Goal: Information Seeking & Learning: Learn about a topic

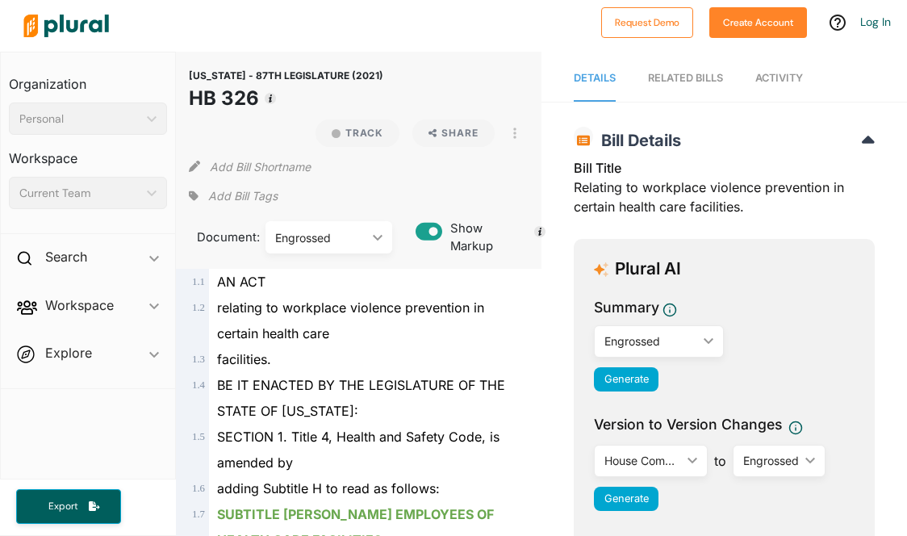
click at [352, 229] on div "Engrossed" at bounding box center [320, 237] width 91 height 17
click at [265, 164] on button "Add Bill Shortname" at bounding box center [260, 166] width 101 height 26
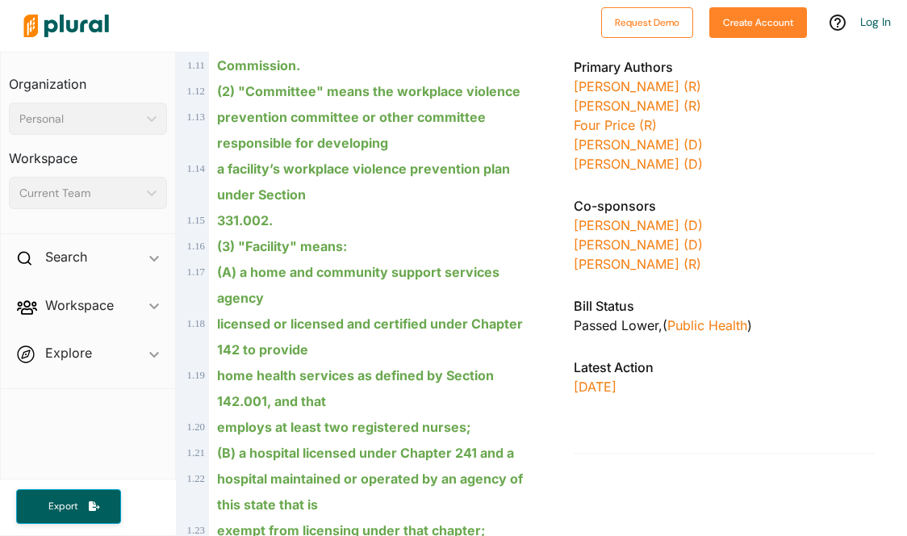
scroll to position [631, 0]
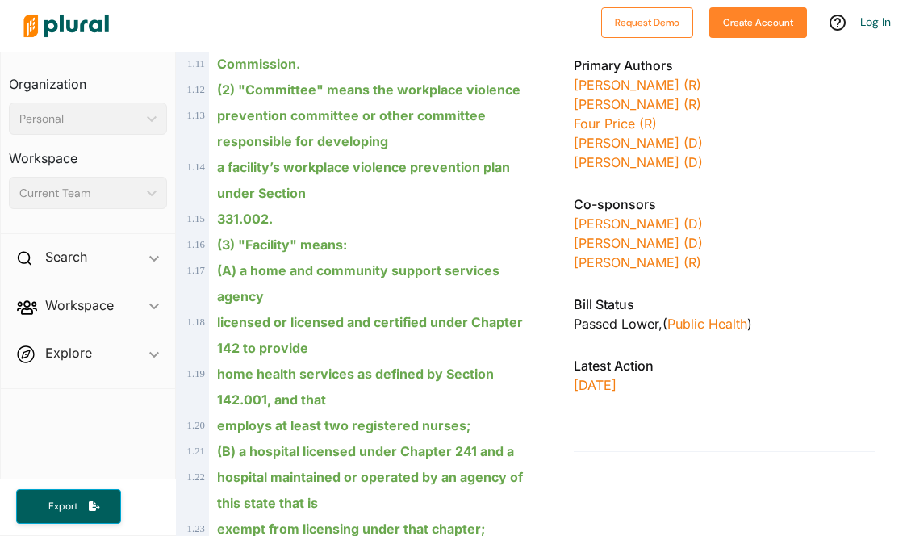
drag, startPoint x: 135, startPoint y: 310, endPoint x: 146, endPoint y: 306, distance: 12.0
click at [146, 306] on span "Workspace ic_keyboard_arrow_down Members Bills Tags Saved Searches Activity" at bounding box center [88, 309] width 174 height 44
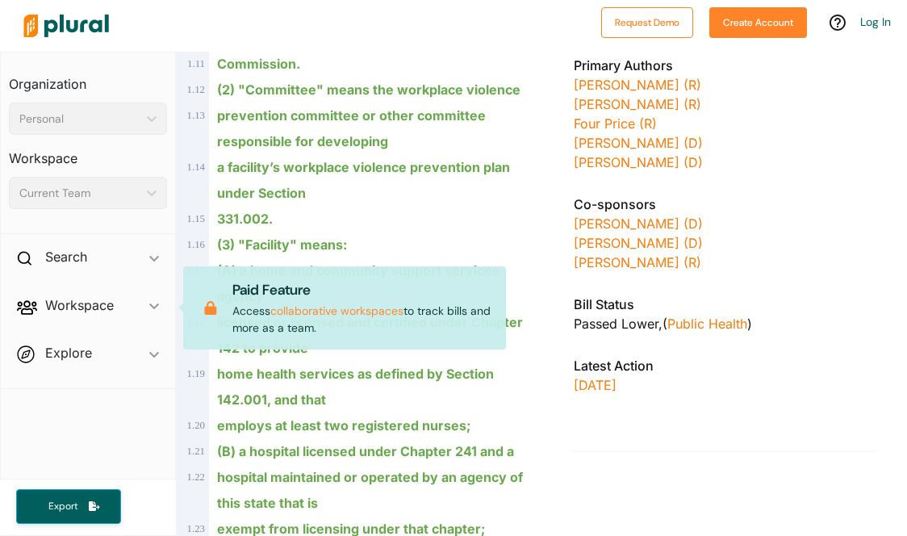
click at [146, 306] on span "Workspace ic_keyboard_arrow_down Members Bills Tags Saved Searches Activity Pai…" at bounding box center [88, 309] width 174 height 44
click at [407, 204] on div "a facility’s workplace violence prevention plan under Section" at bounding box center [366, 180] width 314 height 52
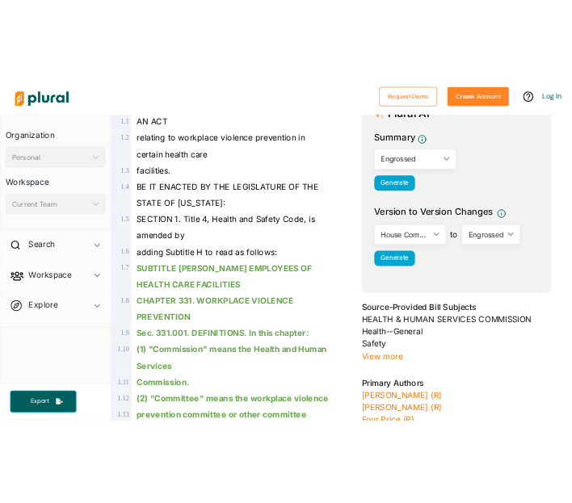
scroll to position [0, 0]
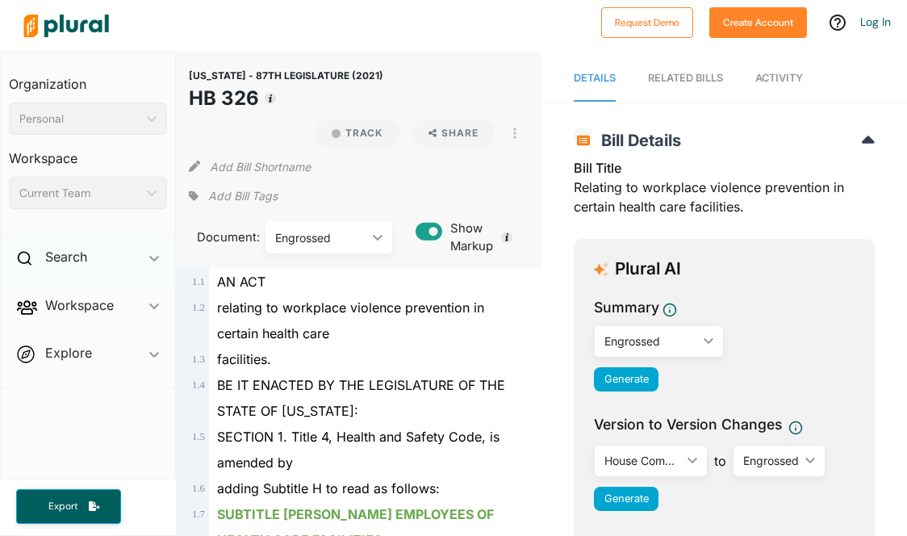
click at [126, 261] on div "Search ic_keyboard_arrow_down" at bounding box center [88, 260] width 174 height 44
click at [148, 248] on div "Search ic_keyboard_arrow_down" at bounding box center [88, 260] width 174 height 44
click at [163, 297] on span "Workspace ic_keyboard_arrow_down Members Bills Tags Saved Searches Activity" at bounding box center [88, 309] width 174 height 44
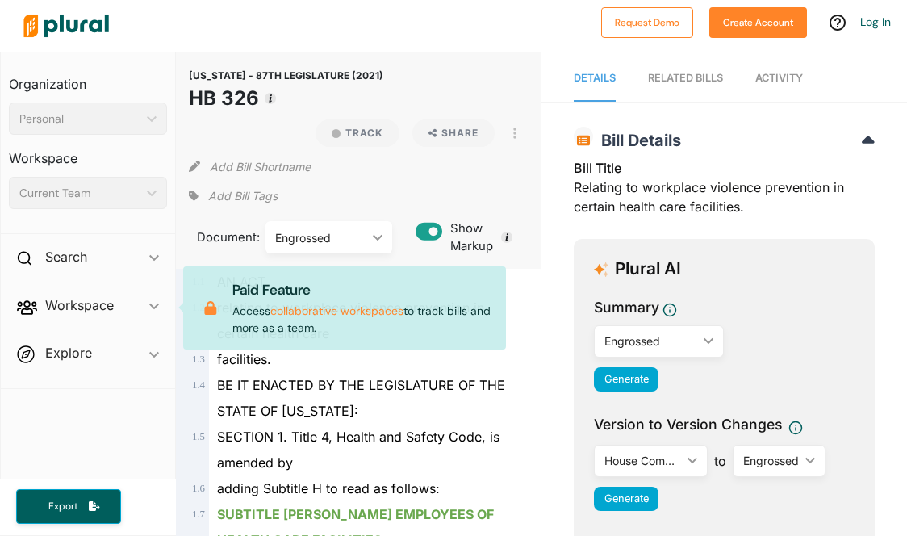
click at [156, 304] on span "Workspace ic_keyboard_arrow_down Members Bills Tags Saved Searches Activity Pai…" at bounding box center [88, 309] width 174 height 44
click at [94, 314] on span "Workspace ic_keyboard_arrow_down Members Bills Tags Saved Searches Activity Pai…" at bounding box center [88, 309] width 174 height 44
click at [157, 311] on span "Workspace ic_keyboard_arrow_down Members Bills Tags Saved Searches Activity Pai…" at bounding box center [88, 309] width 174 height 44
click at [357, 367] on div "facilities." at bounding box center [366, 359] width 314 height 26
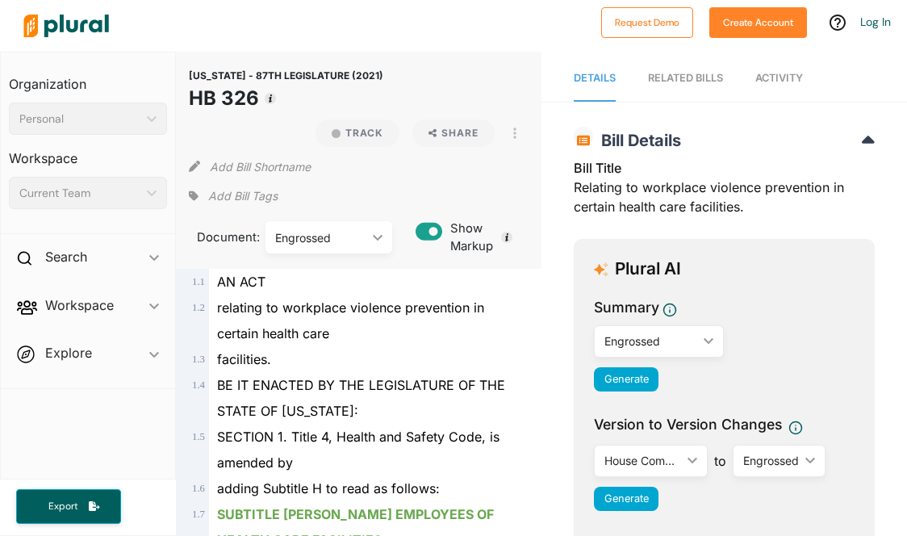
click at [153, 302] on span "Workspace ic_keyboard_arrow_down Members Bills Tags Saved Searches Activity" at bounding box center [88, 309] width 174 height 44
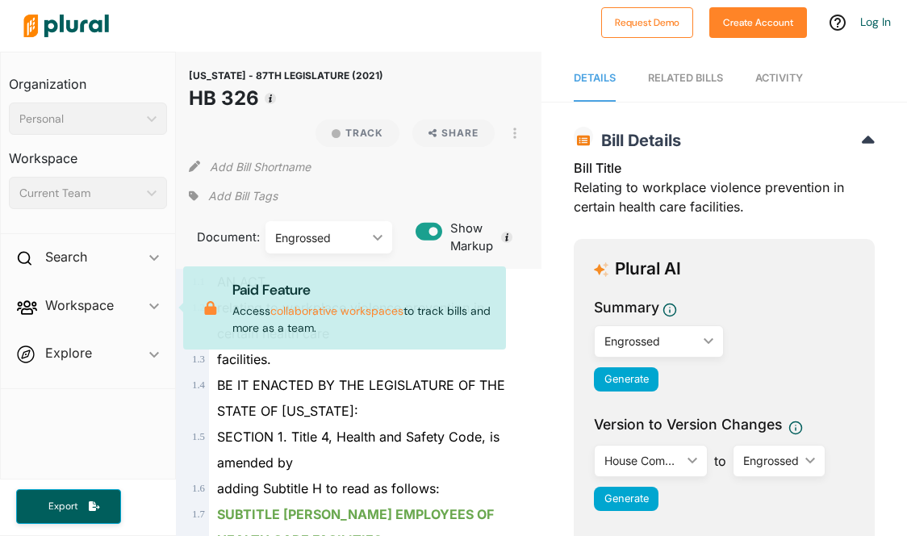
click at [153, 302] on span "Workspace ic_keyboard_arrow_down Members Bills Tags Saved Searches Activity Pai…" at bounding box center [88, 309] width 174 height 44
click at [534, 165] on div "TEXAS - 87TH LEGISLATURE (2021) HB 326 Track Share View PDF View Source Print A…" at bounding box center [359, 160] width 366 height 217
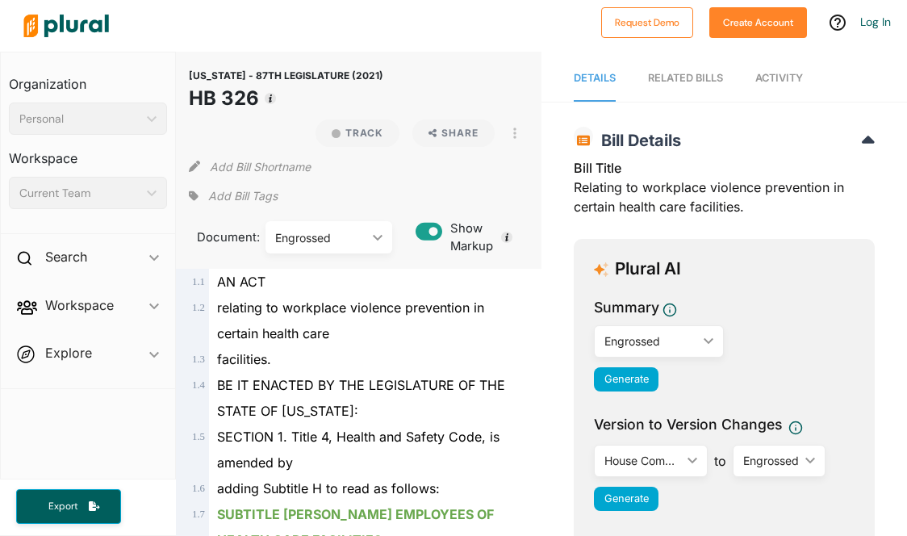
click at [151, 103] on div "Personal ic_keyboard_arrow_down" at bounding box center [88, 119] width 158 height 32
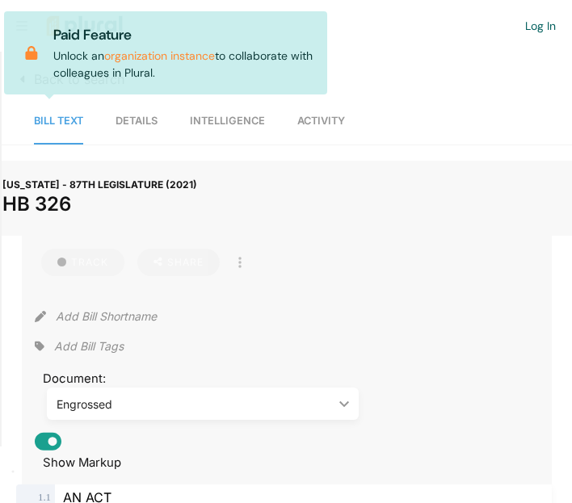
click at [73, 130] on link "Bill Text" at bounding box center [58, 121] width 49 height 46
